Goal: Information Seeking & Learning: Learn about a topic

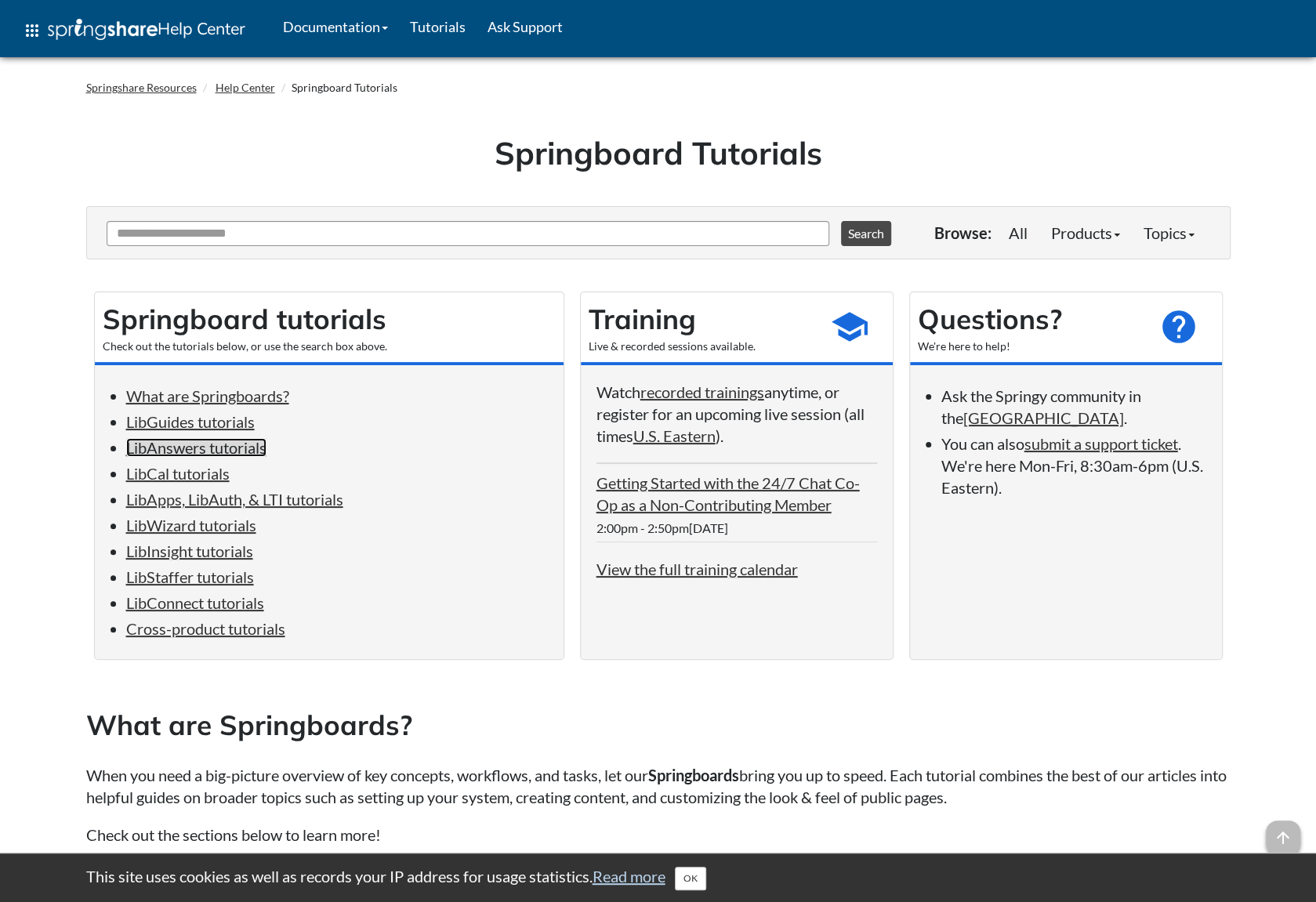
click at [187, 443] on link "LibAnswers tutorials" at bounding box center [196, 447] width 140 height 19
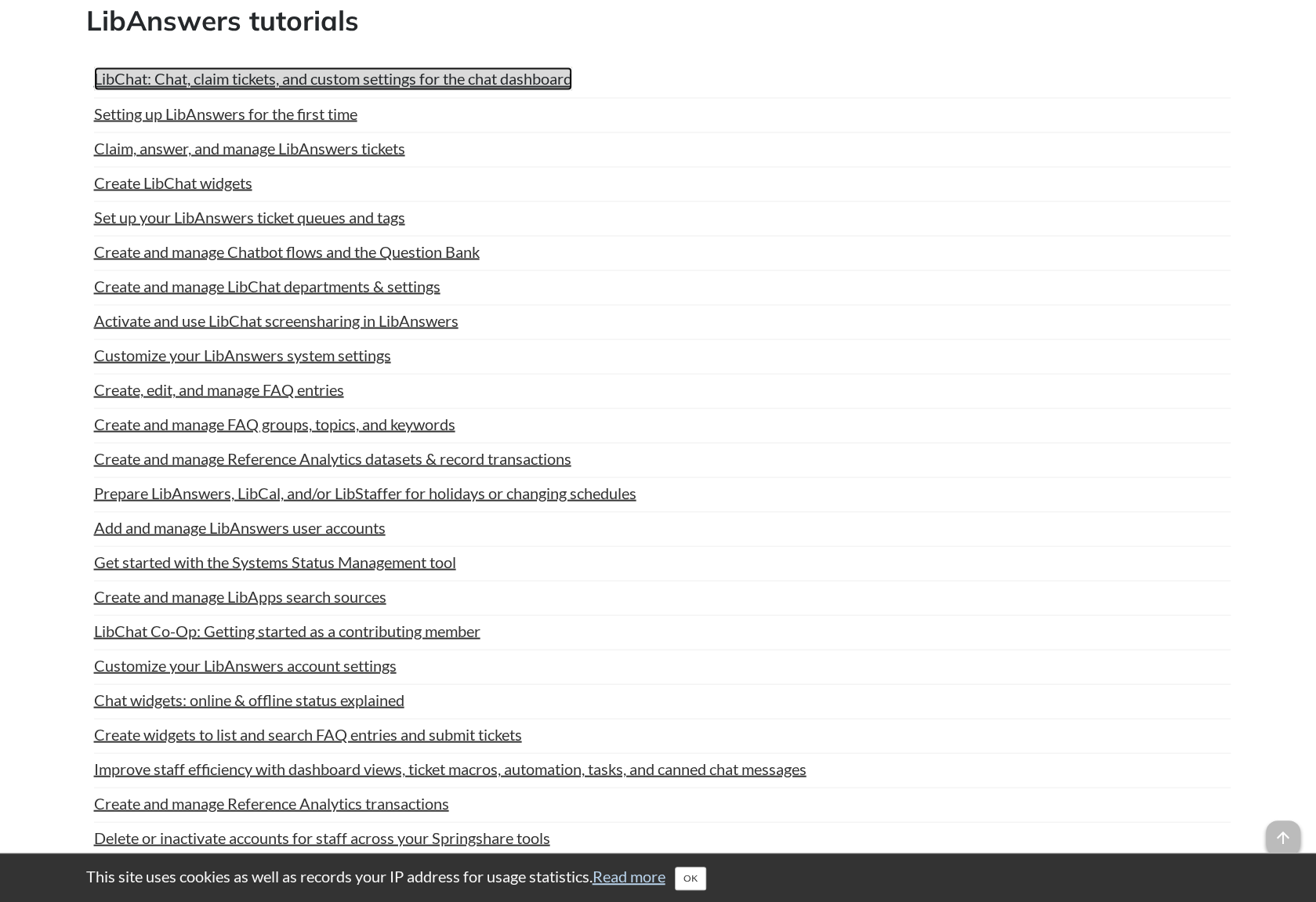
click at [284, 80] on link "LibChat: Chat, claim tickets, and custom settings for the chat dashboard" at bounding box center [332, 78] width 478 height 24
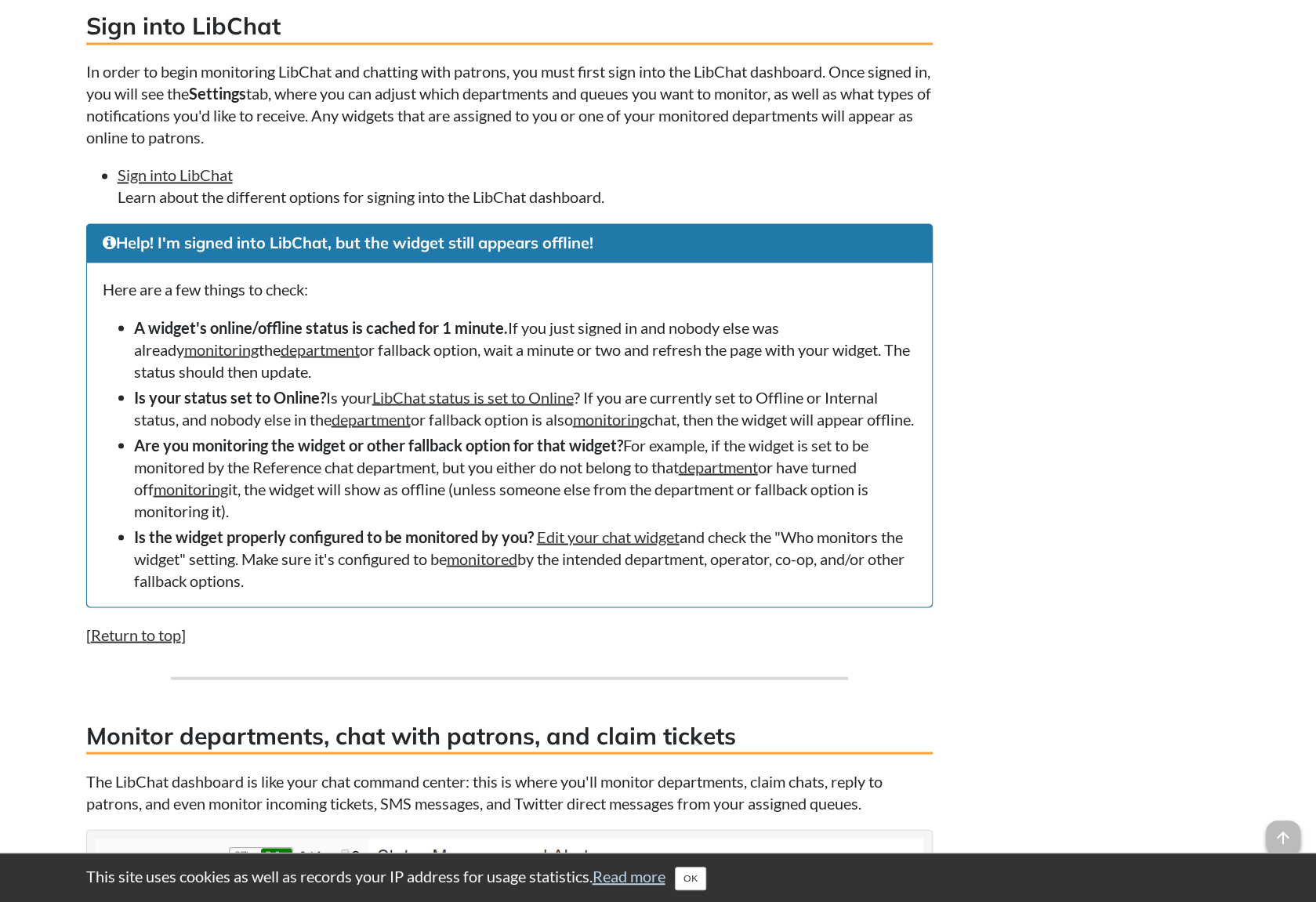
scroll to position [1669, 0]
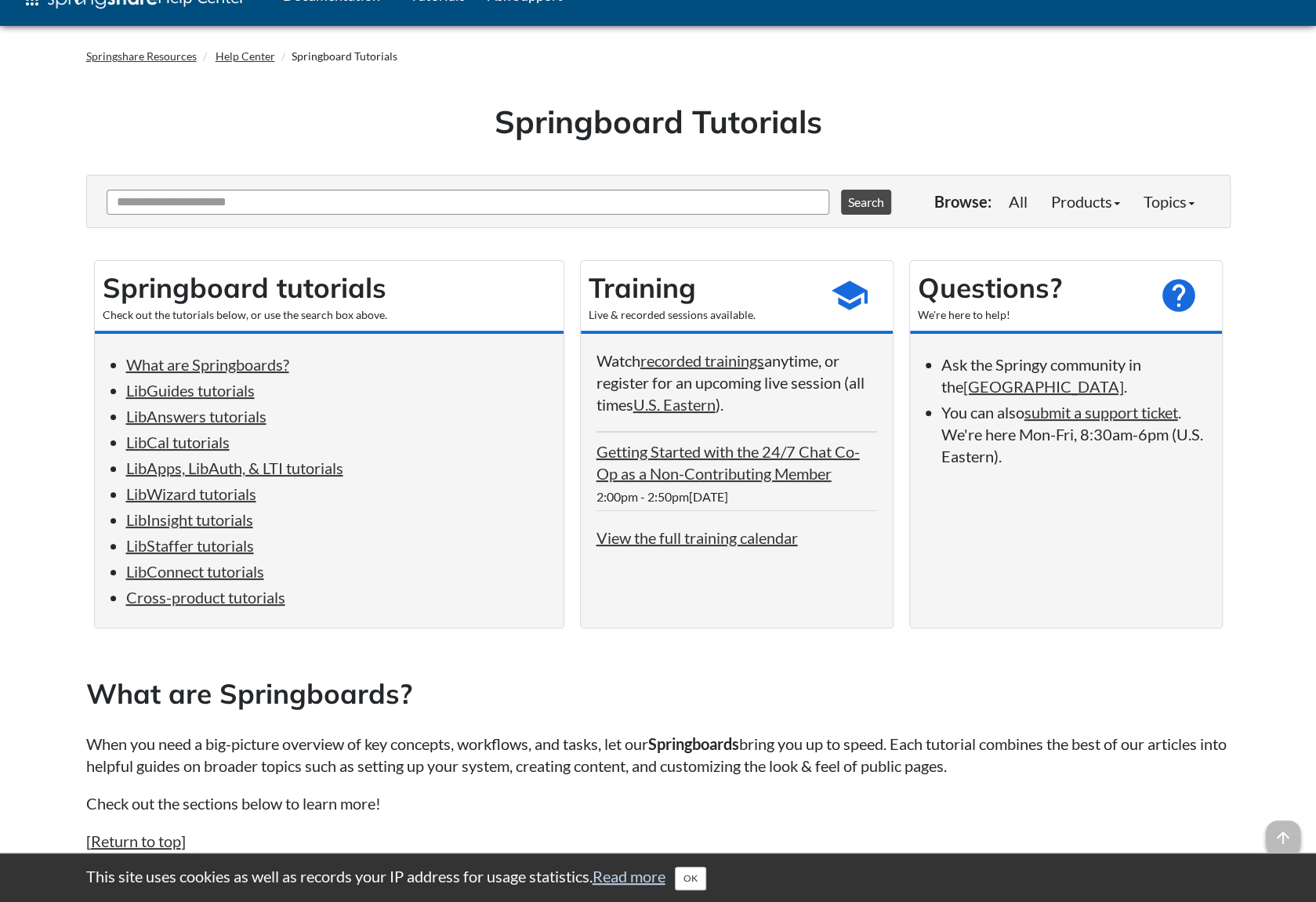
scroll to position [1664, 0]
